Goal: Find specific page/section: Find specific page/section

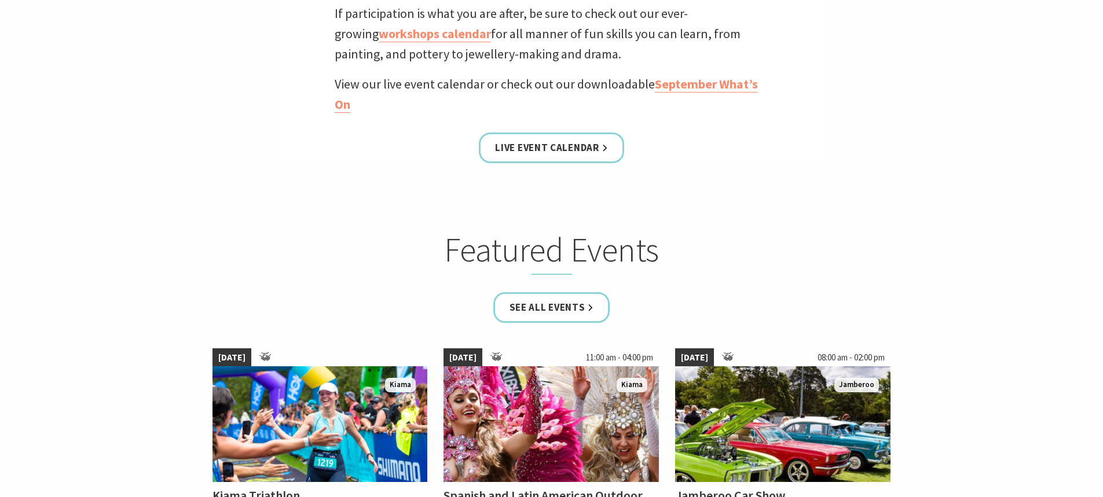
scroll to position [463, 0]
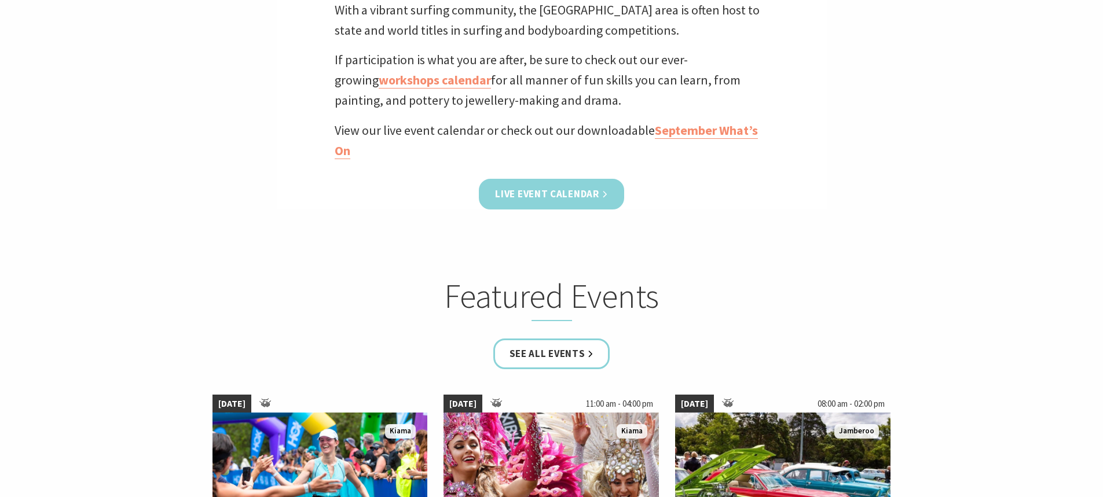
click at [565, 199] on link "Live Event Calendar" at bounding box center [551, 194] width 145 height 31
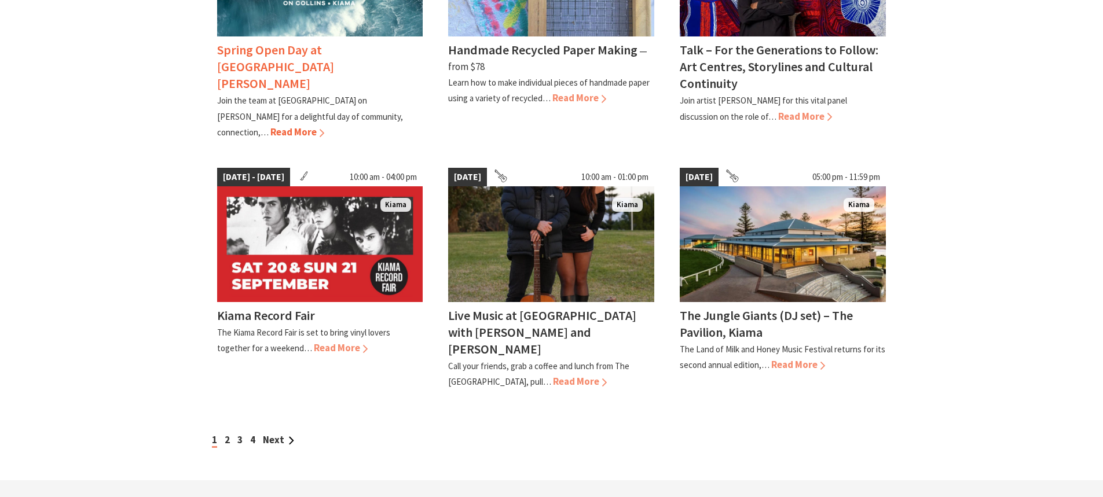
scroll to position [926, 0]
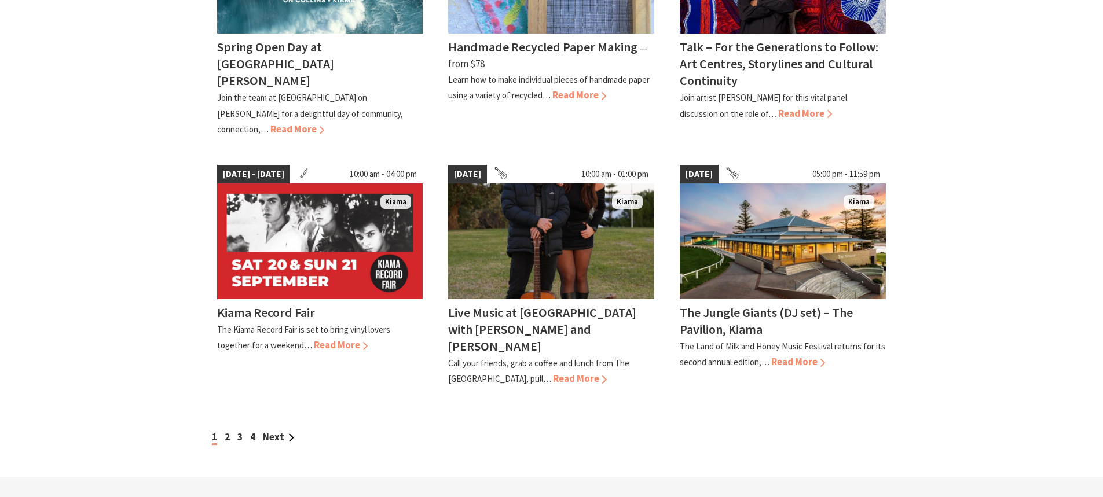
click at [230, 429] on div "1 2 3 4 Next" at bounding box center [551, 437] width 685 height 16
click at [225, 431] on link "2" at bounding box center [227, 437] width 5 height 13
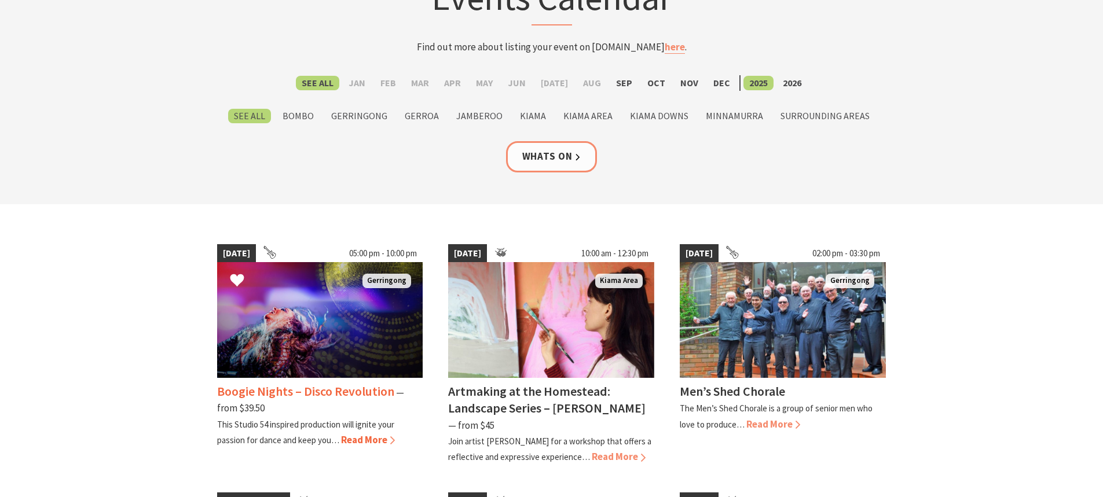
scroll to position [289, 0]
